Goal: Task Accomplishment & Management: Complete application form

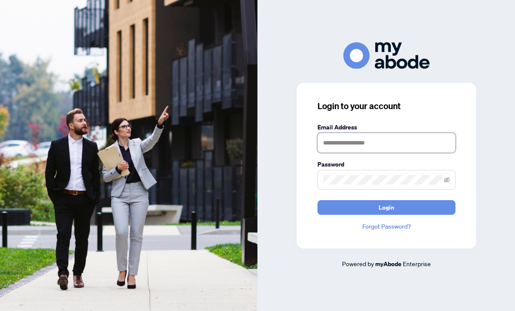
click at [343, 153] on input "text" at bounding box center [387, 143] width 138 height 20
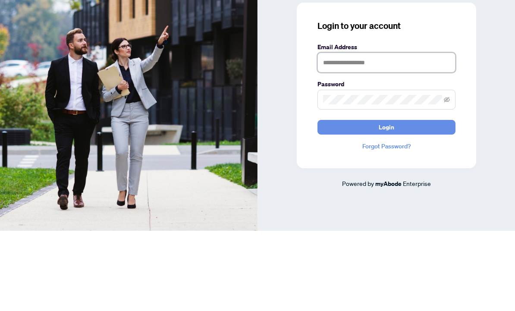
type input "**********"
click at [386, 200] on button "Login" at bounding box center [387, 207] width 138 height 15
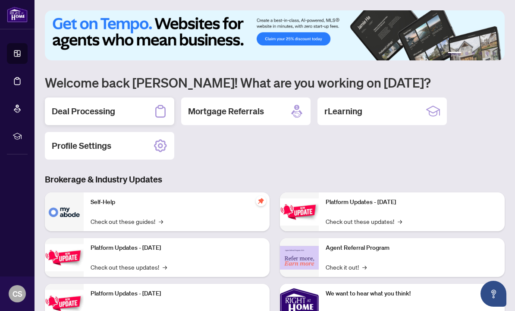
click at [124, 117] on div "Deal Processing" at bounding box center [109, 112] width 129 height 28
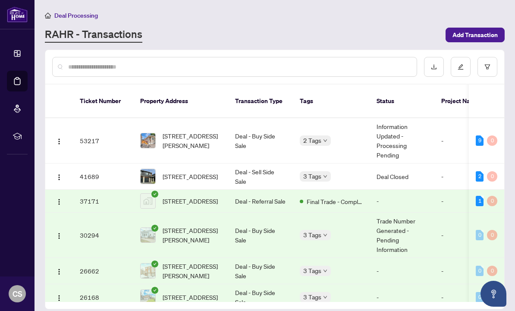
click at [185, 135] on span "[STREET_ADDRESS][PERSON_NAME]" at bounding box center [192, 140] width 59 height 19
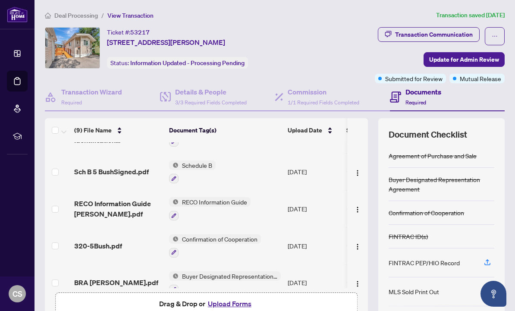
scroll to position [129, 0]
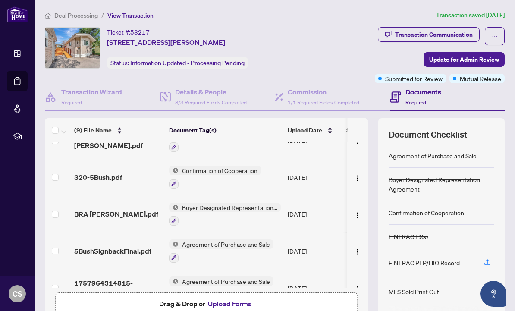
click at [221, 304] on button "Upload Forms" at bounding box center [229, 303] width 49 height 11
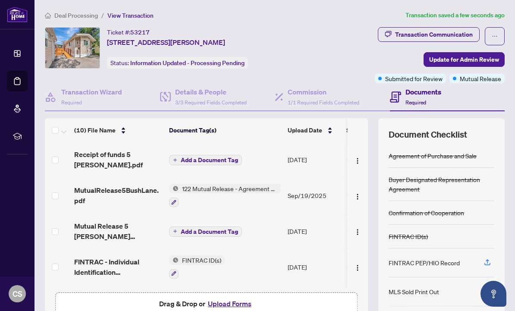
scroll to position [0, 0]
click at [178, 155] on button "Add a Document Tag" at bounding box center [205, 160] width 73 height 10
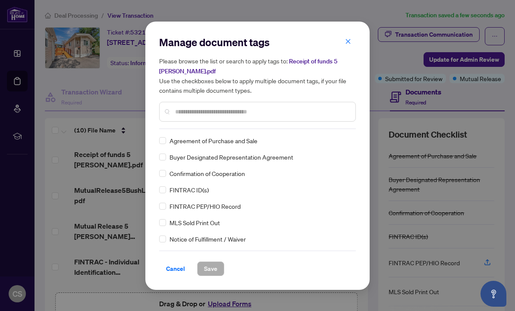
click at [180, 107] on input "text" at bounding box center [261, 111] width 173 height 9
type input "**"
click at [165, 185] on label at bounding box center [162, 189] width 7 height 9
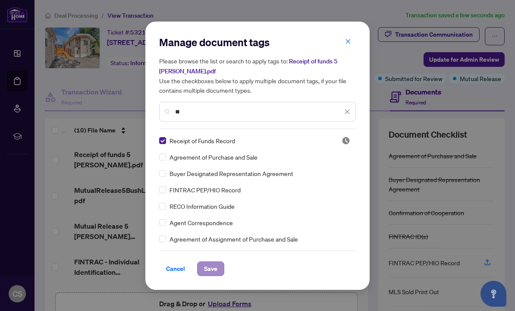
click at [214, 267] on span "Save" at bounding box center [210, 269] width 13 height 14
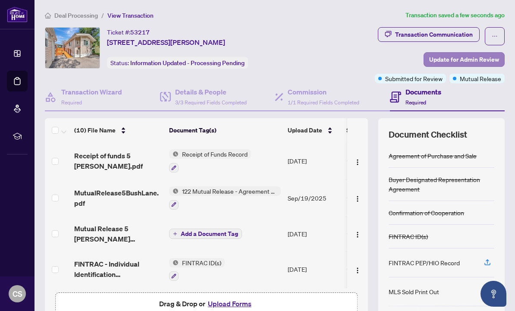
click at [466, 60] on span "Update for Admin Review" at bounding box center [464, 60] width 70 height 14
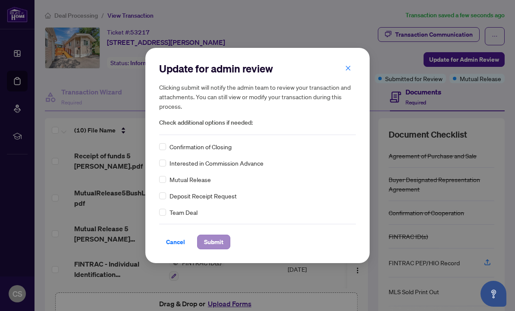
click at [217, 243] on span "Submit" at bounding box center [213, 242] width 19 height 14
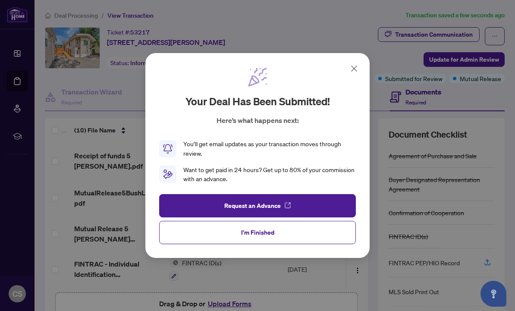
click at [268, 229] on span "I'm Finished" at bounding box center [257, 233] width 33 height 14
